Goal: Find specific page/section: Find specific page/section

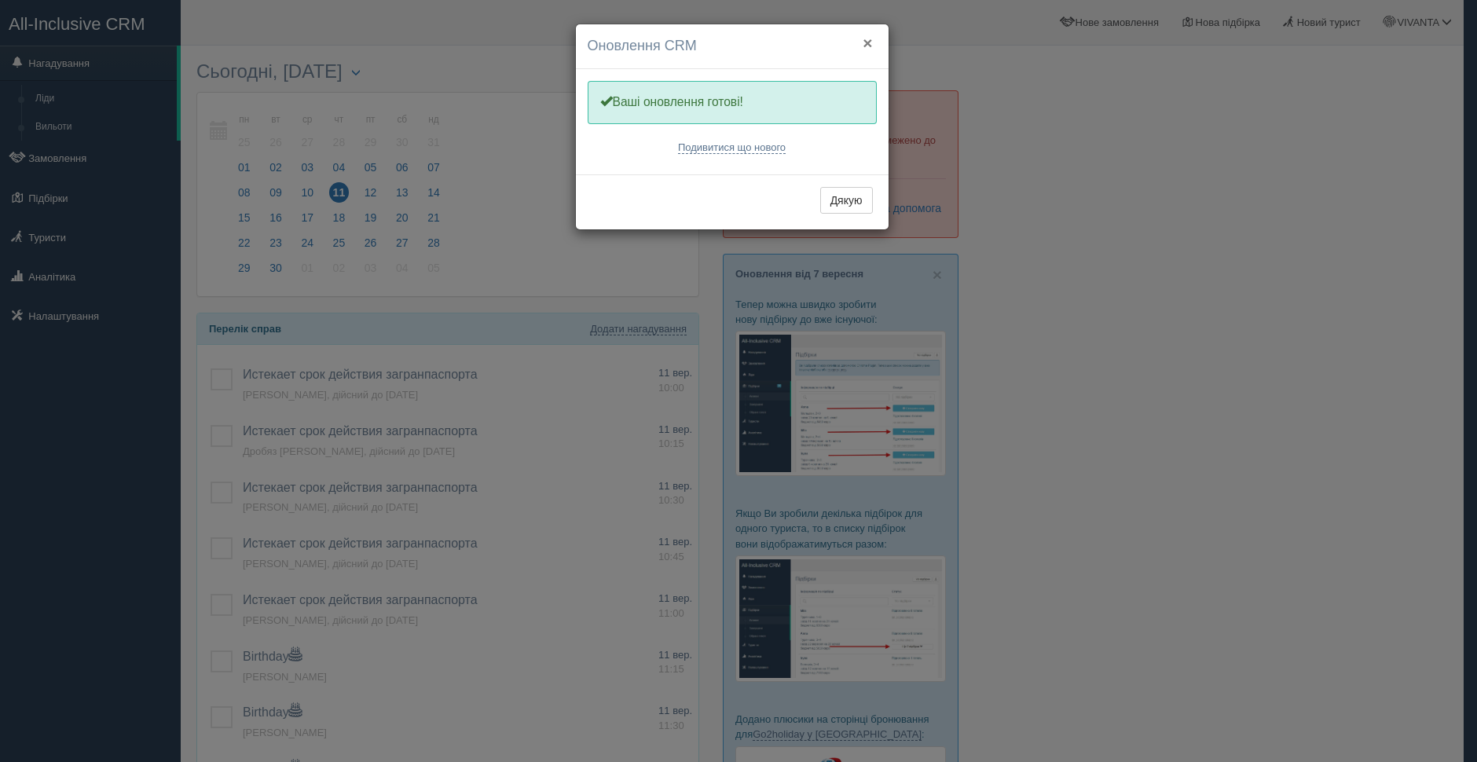
click at [866, 42] on button "×" at bounding box center [867, 43] width 9 height 16
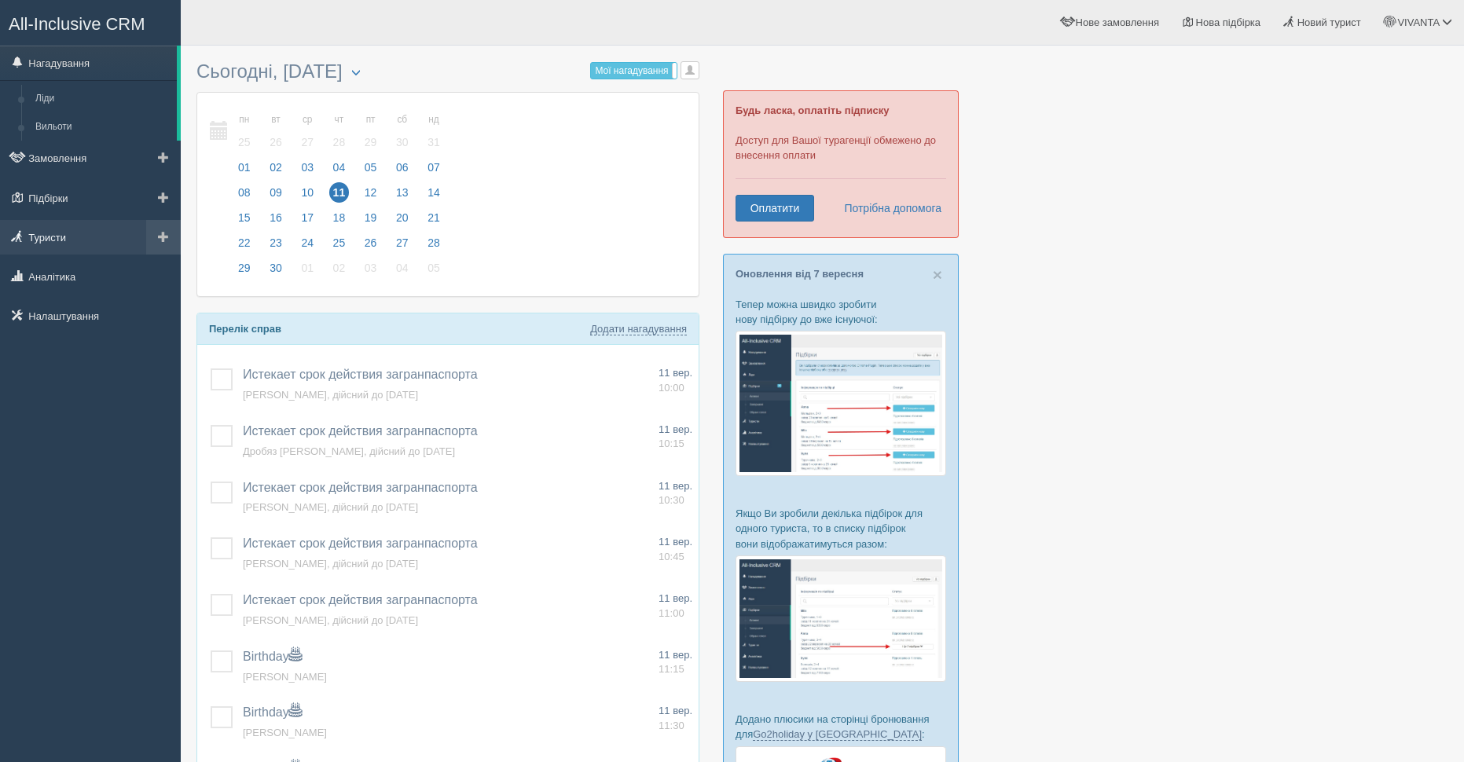
click at [57, 234] on link "Туристи" at bounding box center [90, 237] width 181 height 35
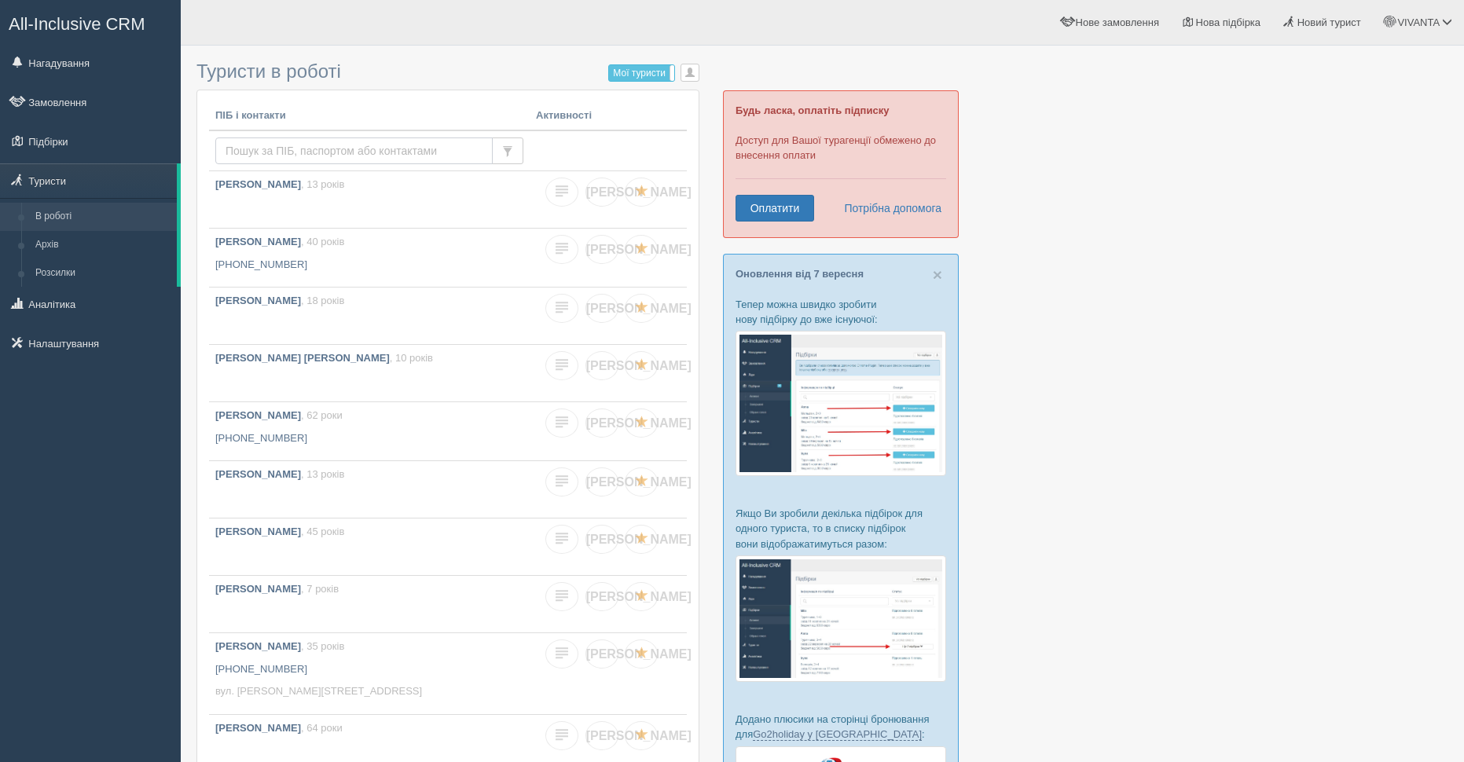
click at [270, 151] on input "text" at bounding box center [353, 150] width 277 height 27
type input "КОВАЛЕНКО"
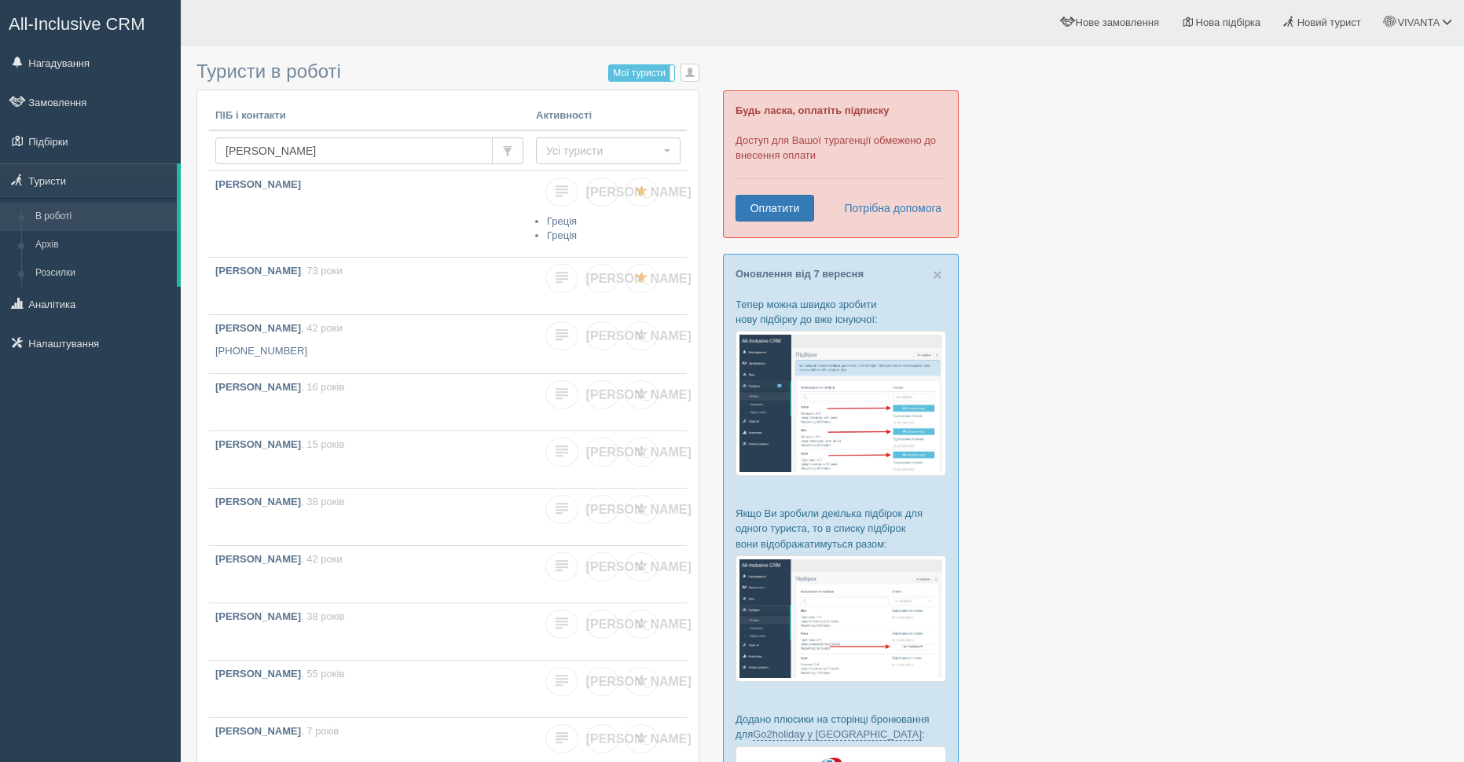
click at [326, 153] on input "КОВАЛЕНКО" at bounding box center [353, 150] width 277 height 27
type input "КОВАЛЕНКО ГЕН"
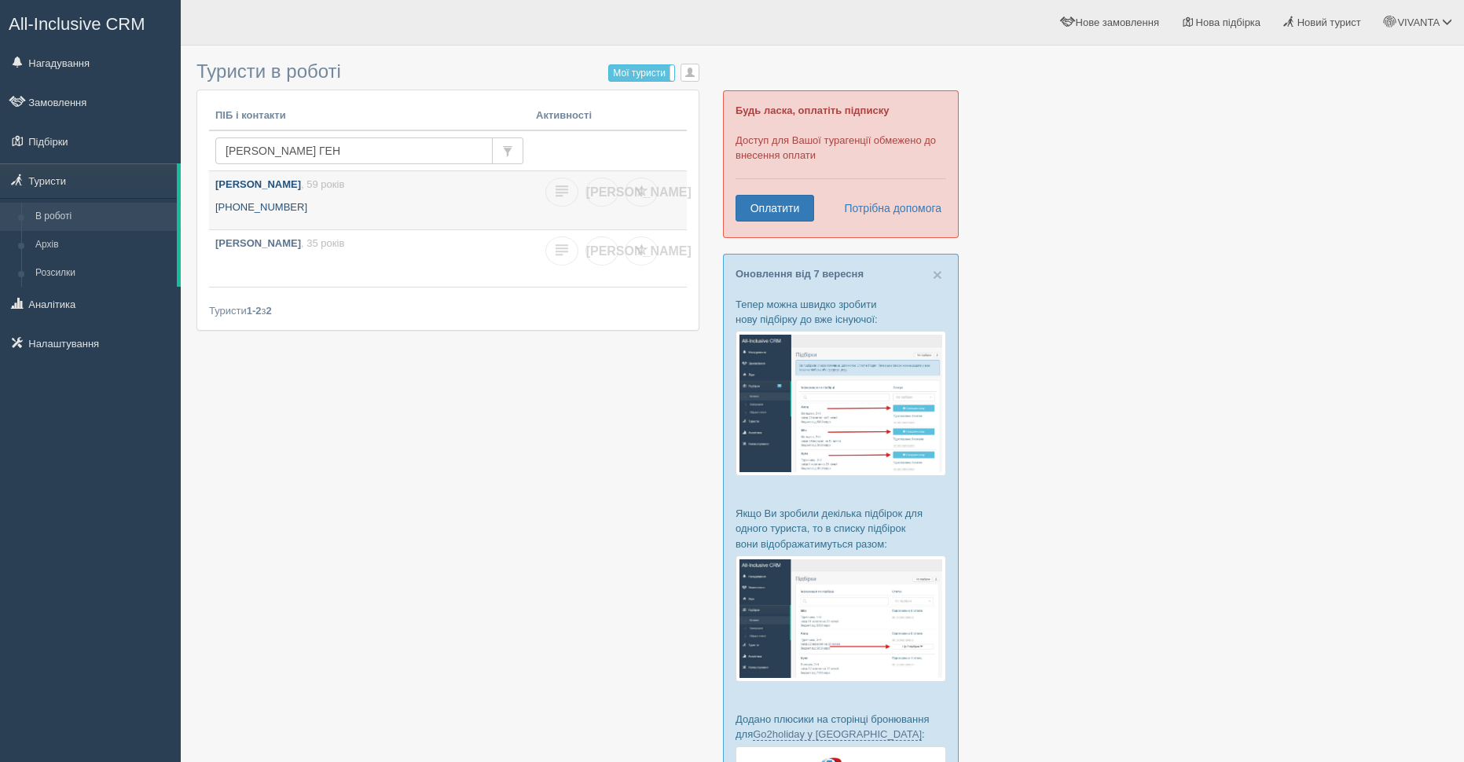
click at [301, 189] on b "[PERSON_NAME]" at bounding box center [258, 184] width 86 height 12
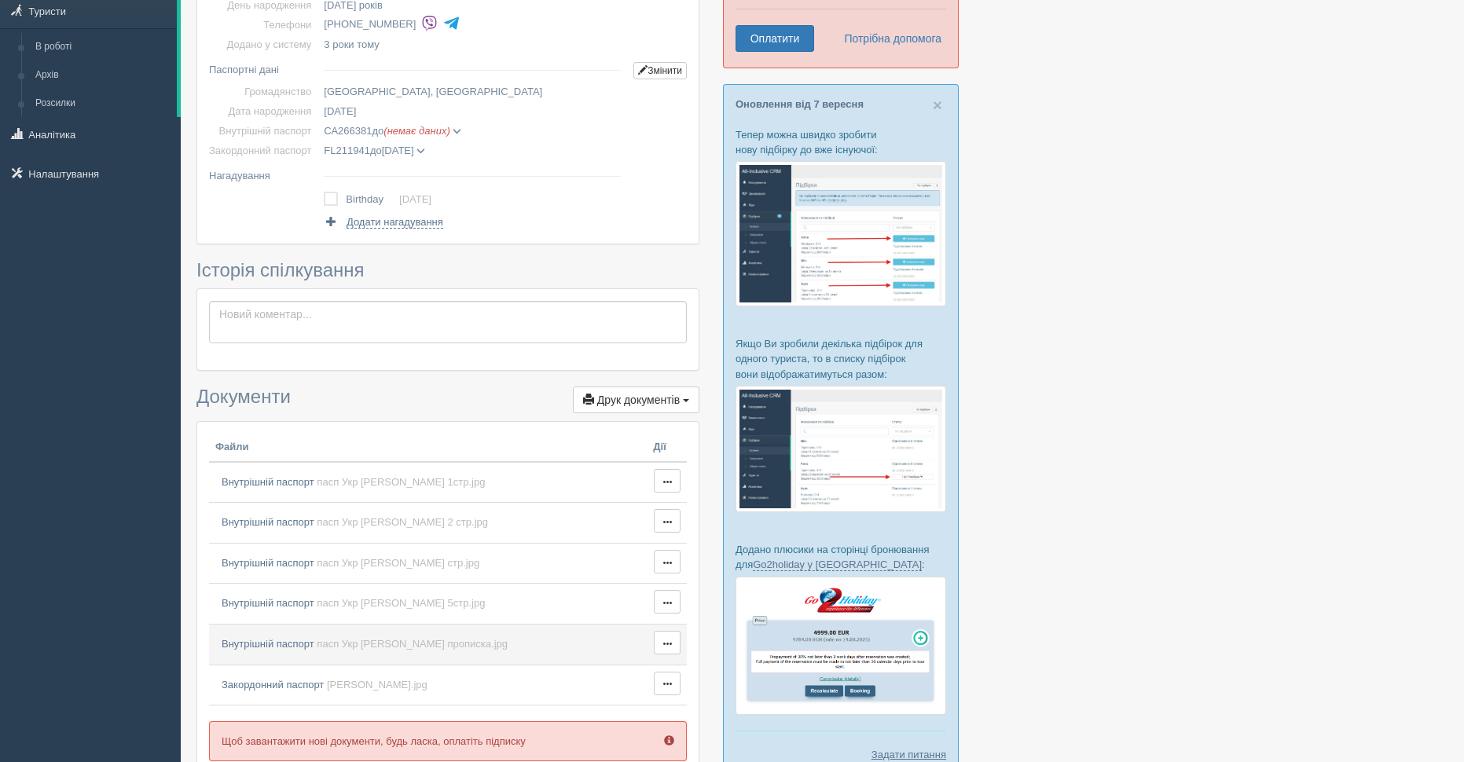
scroll to position [314, 0]
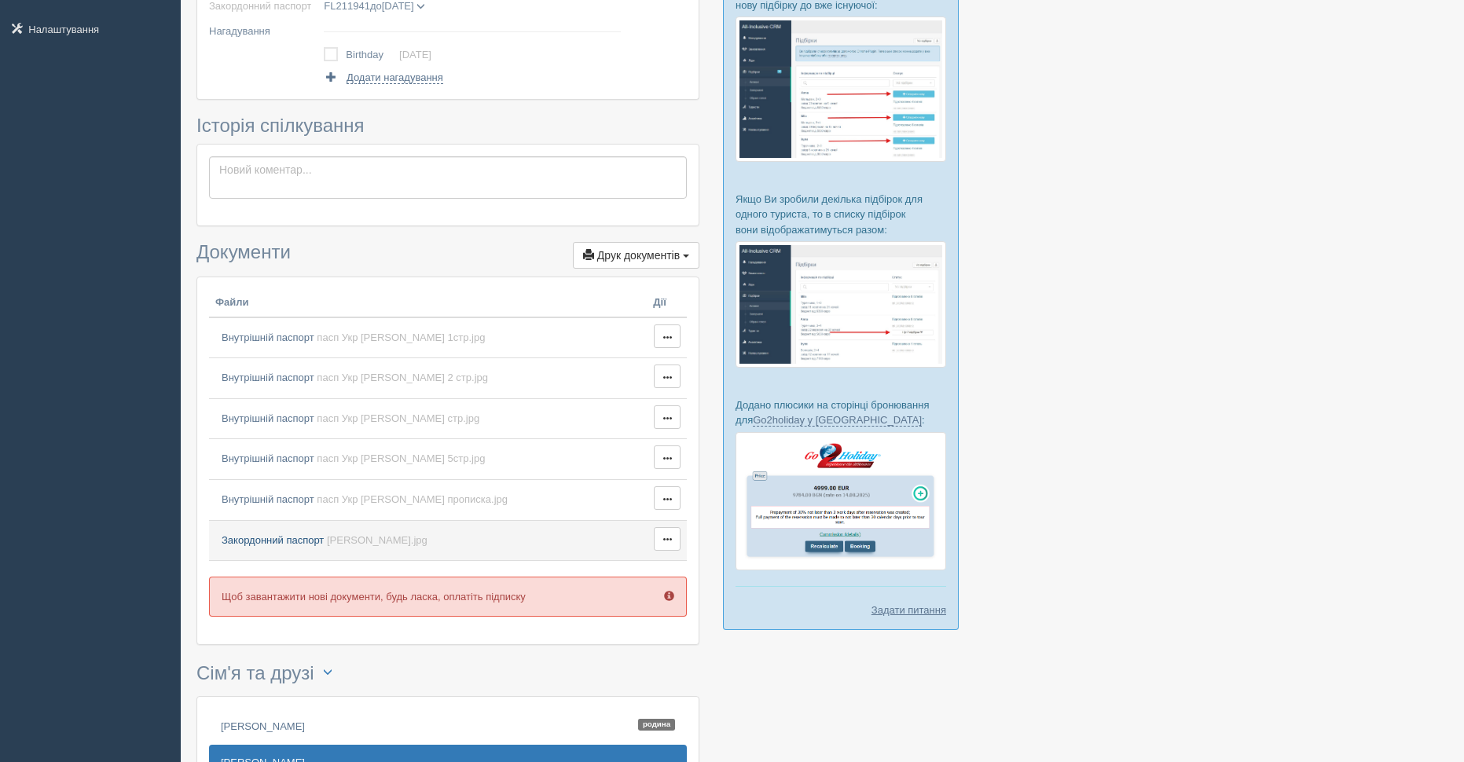
click at [280, 537] on span "Закордонний паспорт" at bounding box center [273, 540] width 102 height 12
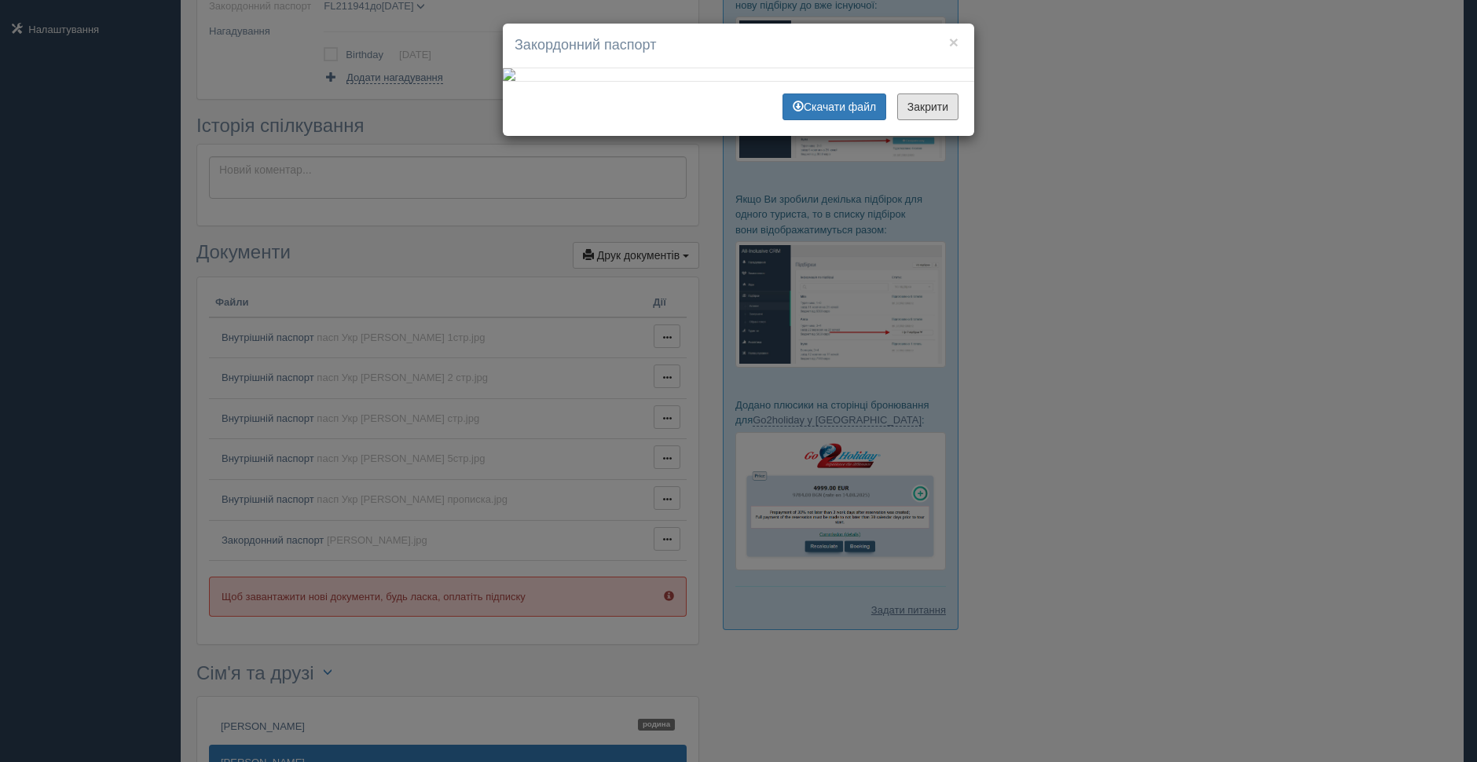
click at [910, 120] on button "Закрити" at bounding box center [927, 106] width 61 height 27
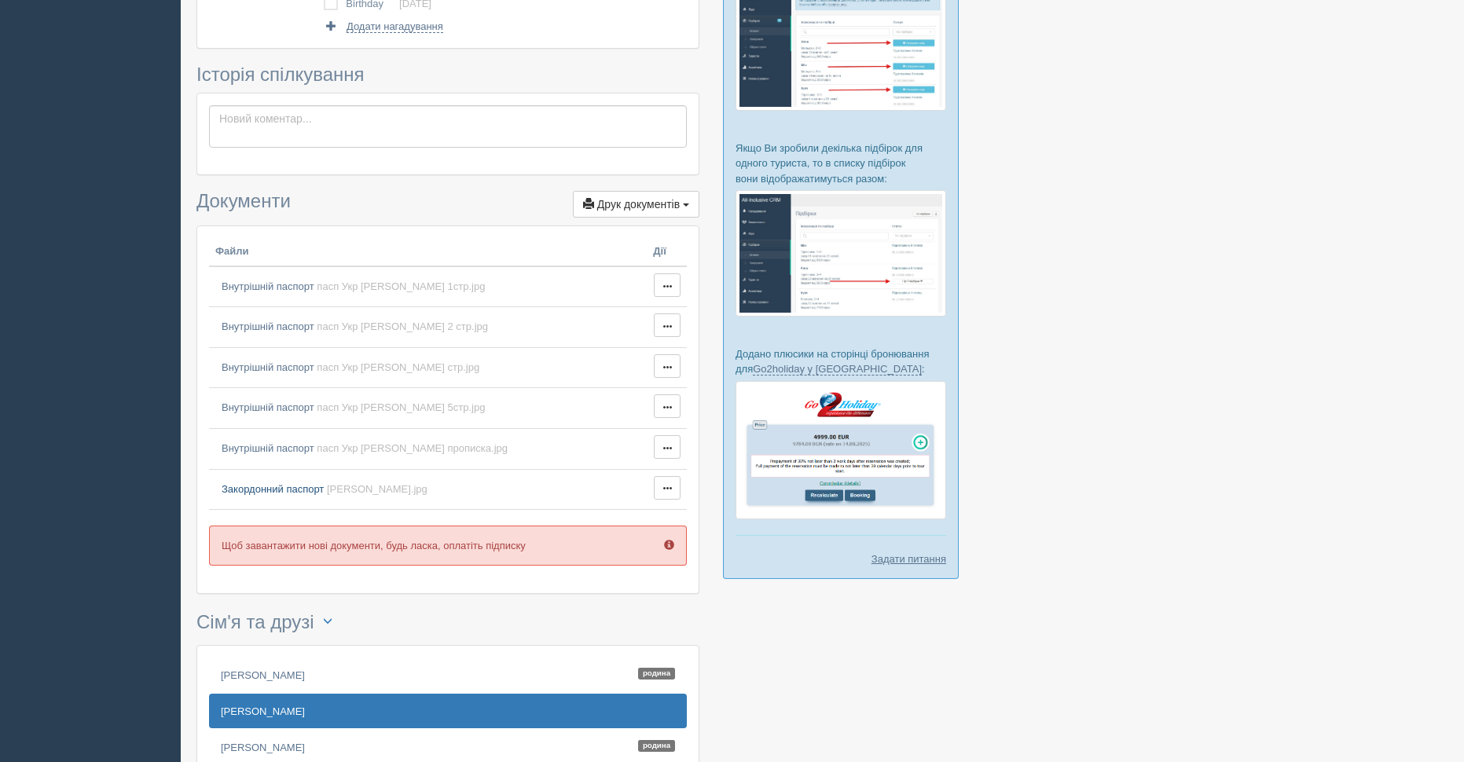
scroll to position [521, 0]
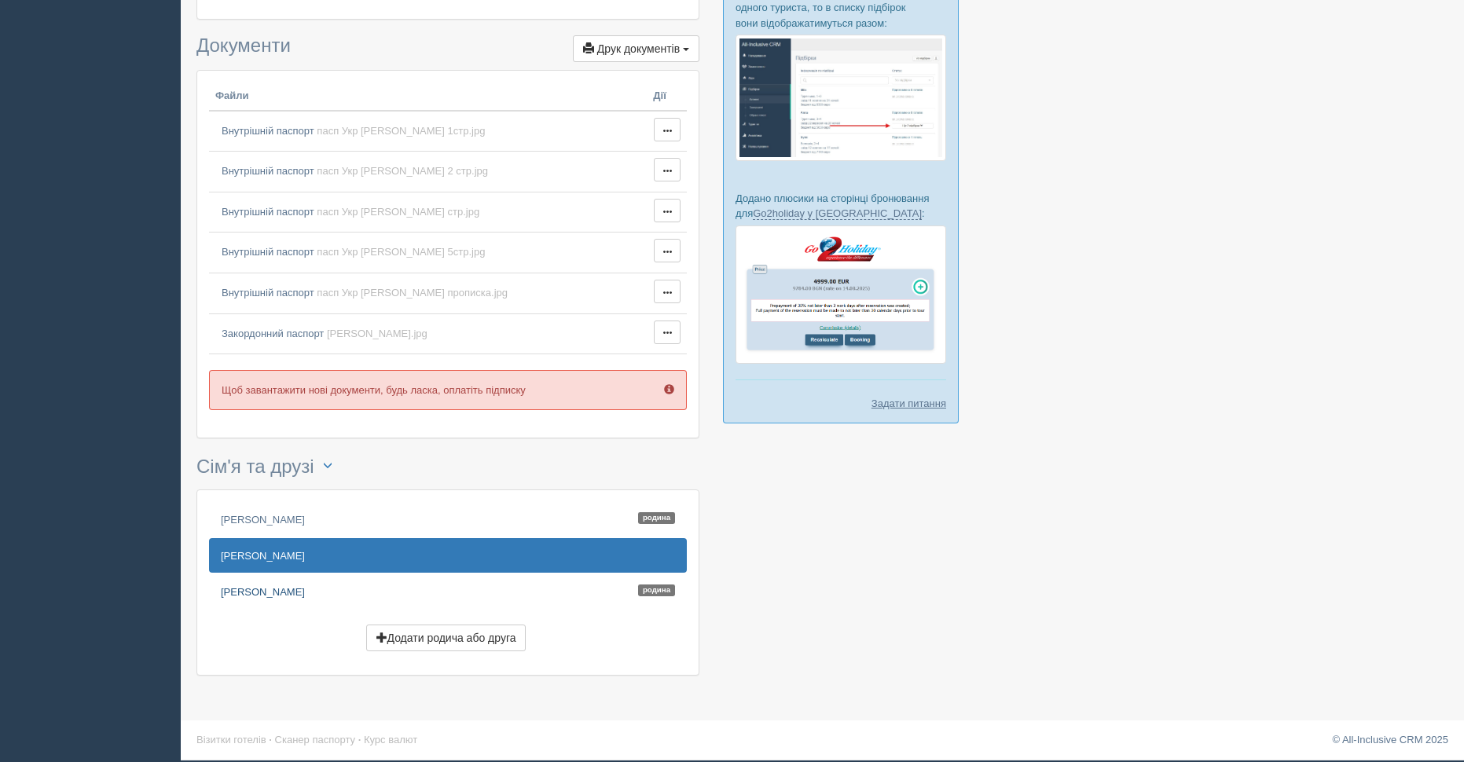
click at [289, 592] on link "[PERSON_NAME]" at bounding box center [448, 591] width 478 height 35
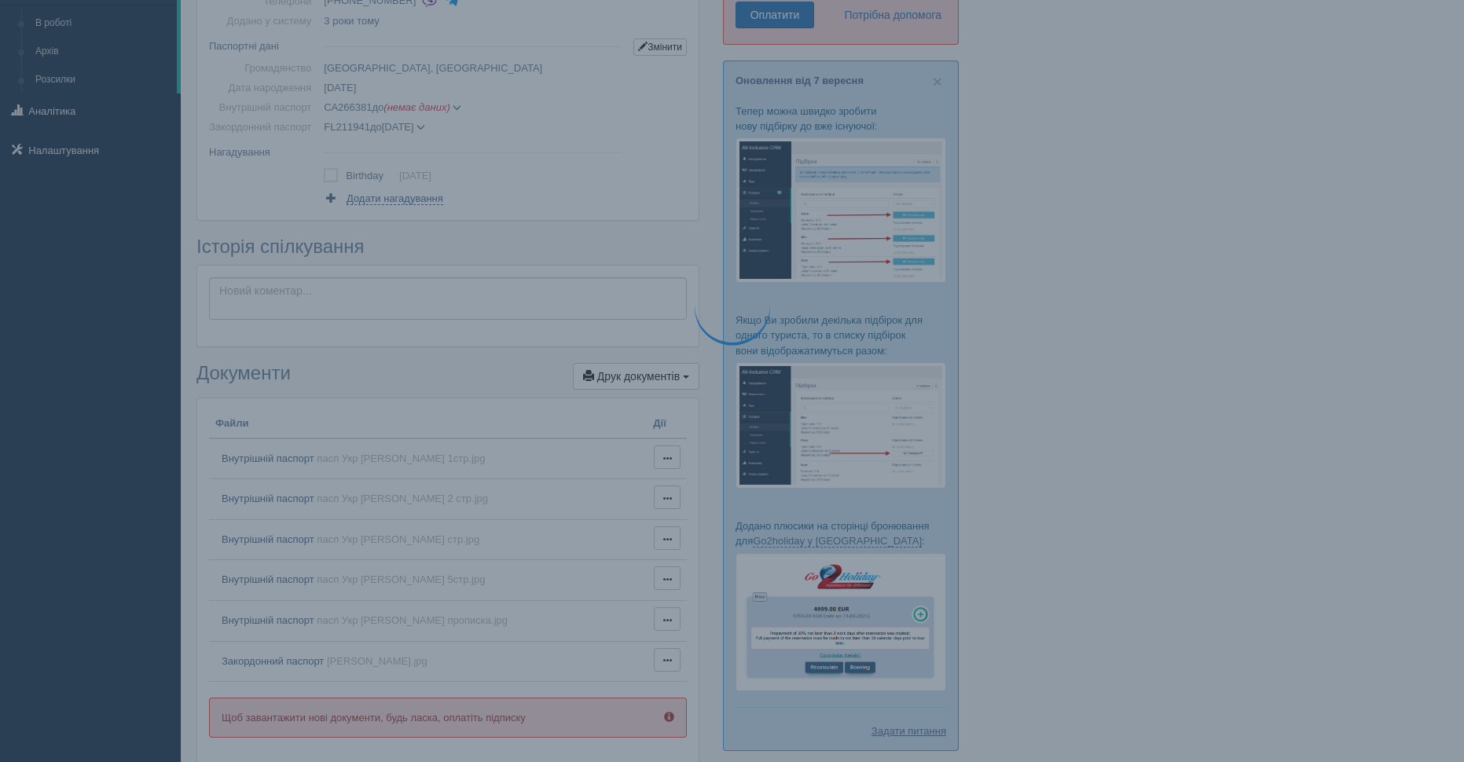
scroll to position [0, 0]
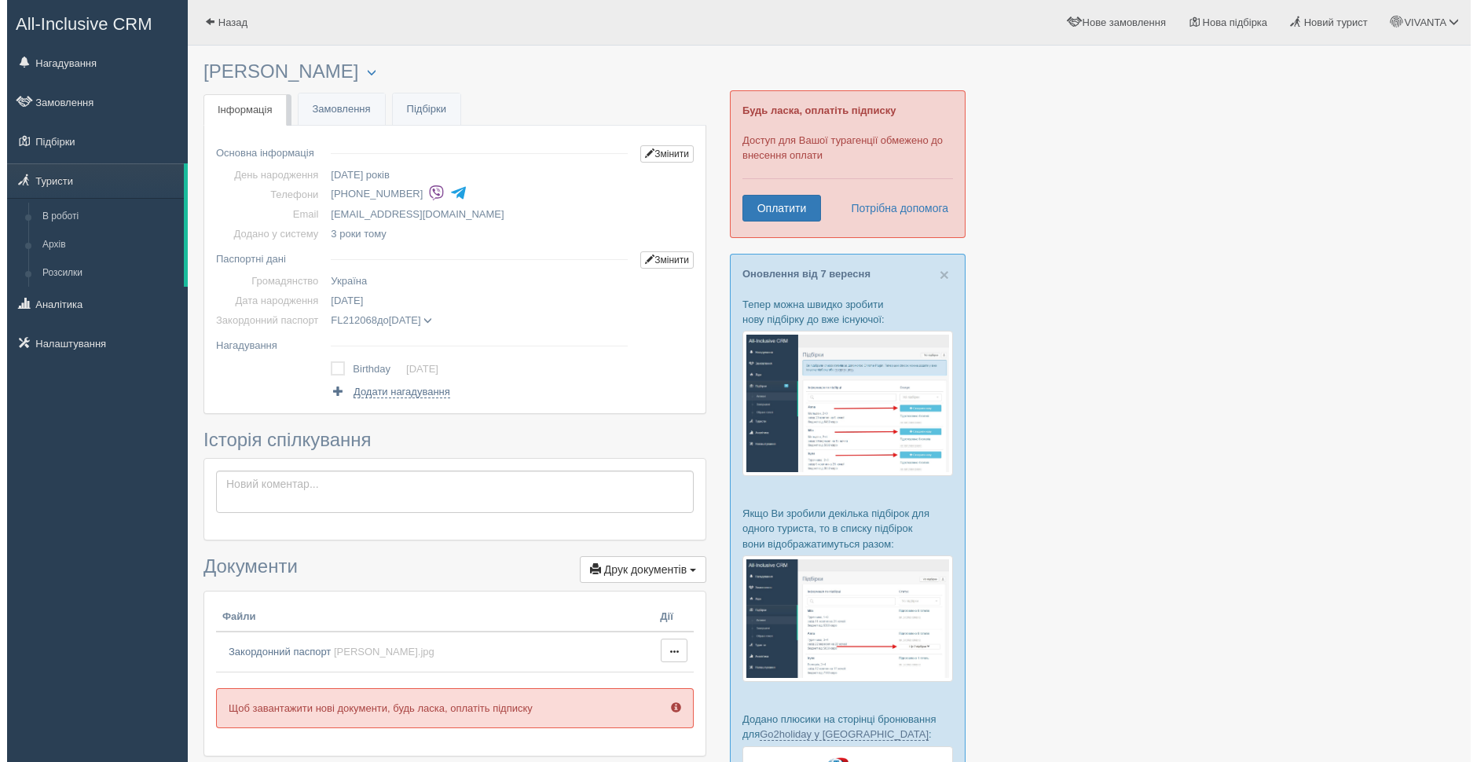
scroll to position [200, 0]
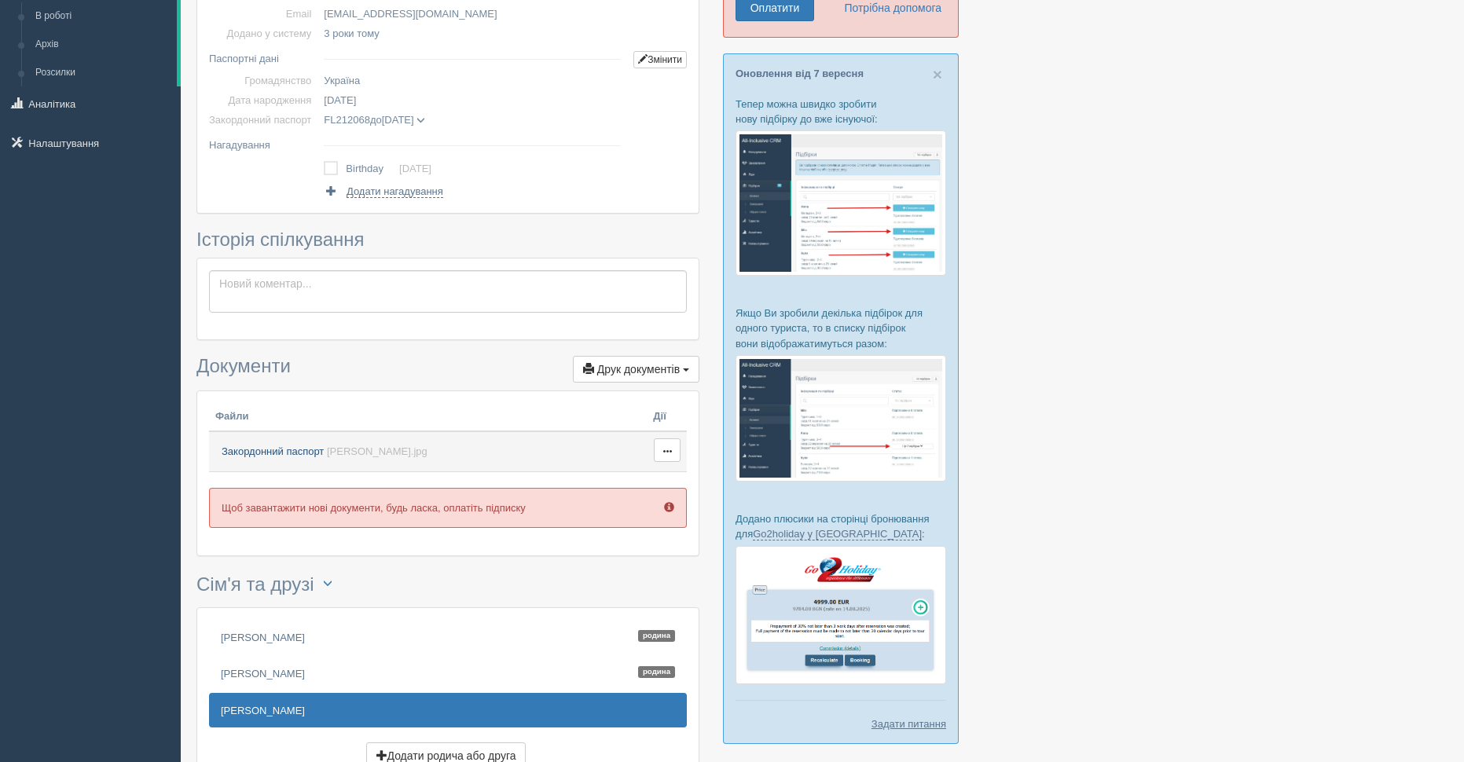
click at [291, 453] on span "Закордонний паспорт" at bounding box center [273, 451] width 102 height 12
